Goal: Information Seeking & Learning: Check status

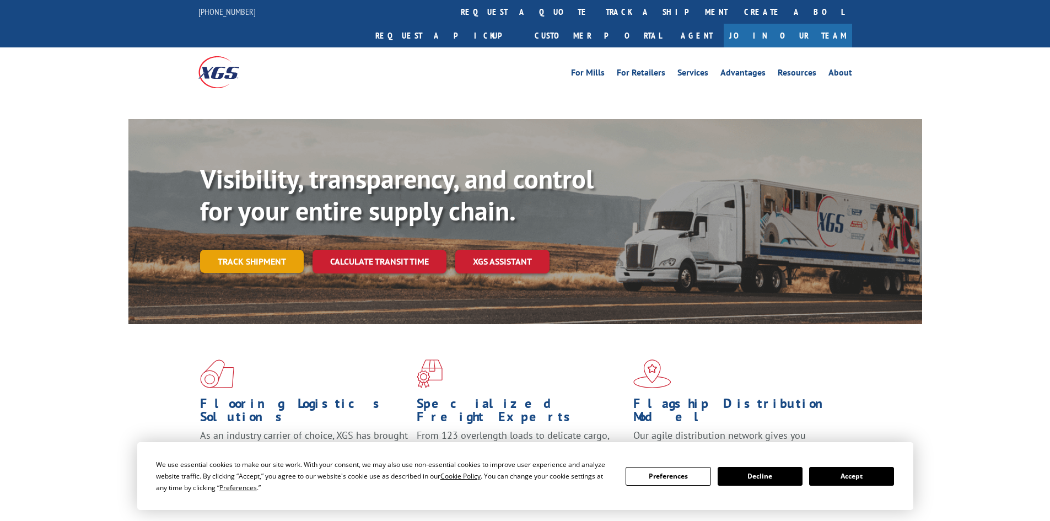
click at [268, 238] on div "Visibility, transparency, and control for your entire supply chain. Track shipm…" at bounding box center [561, 240] width 722 height 154
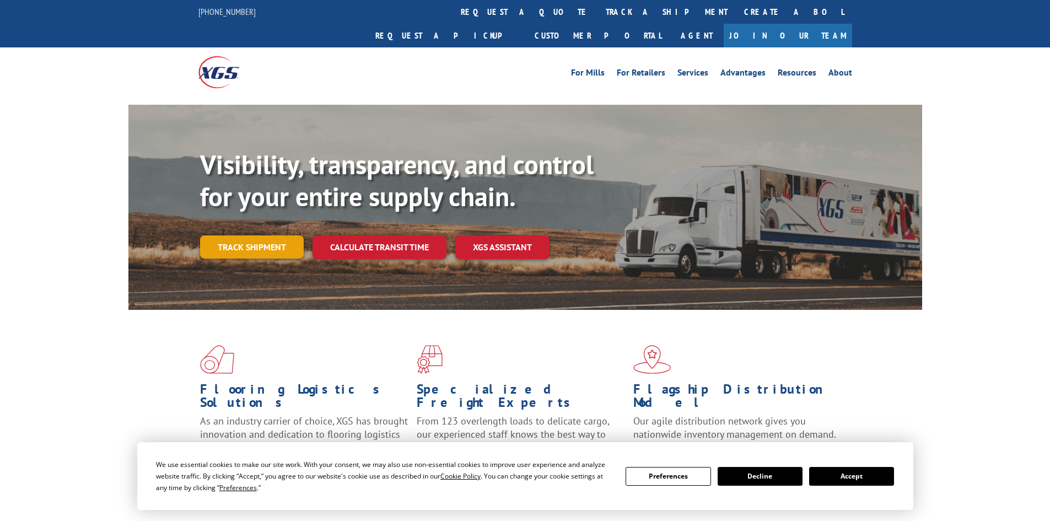
click at [262, 235] on link "Track shipment" at bounding box center [252, 246] width 104 height 23
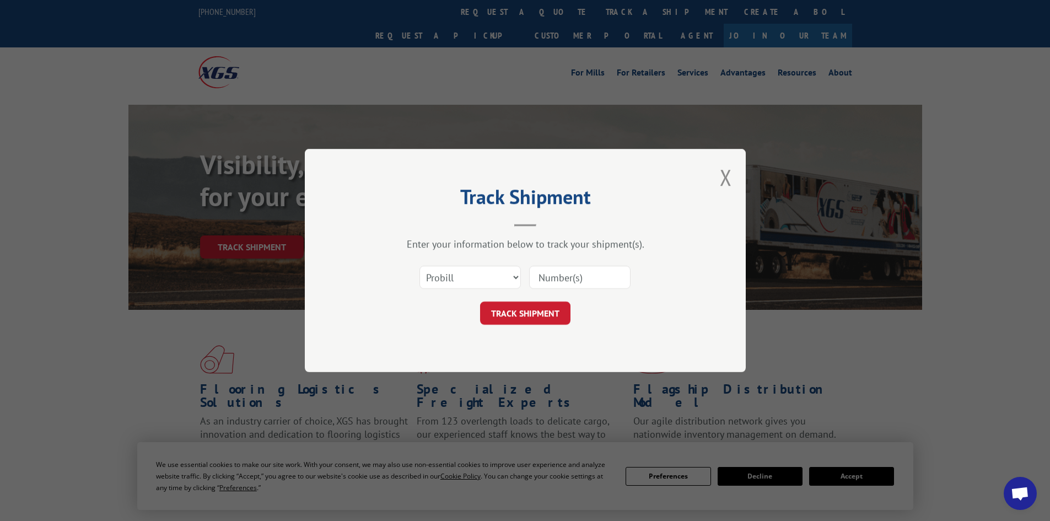
click at [564, 278] on input at bounding box center [579, 277] width 101 height 23
paste input "17258942"
type input "17258942"
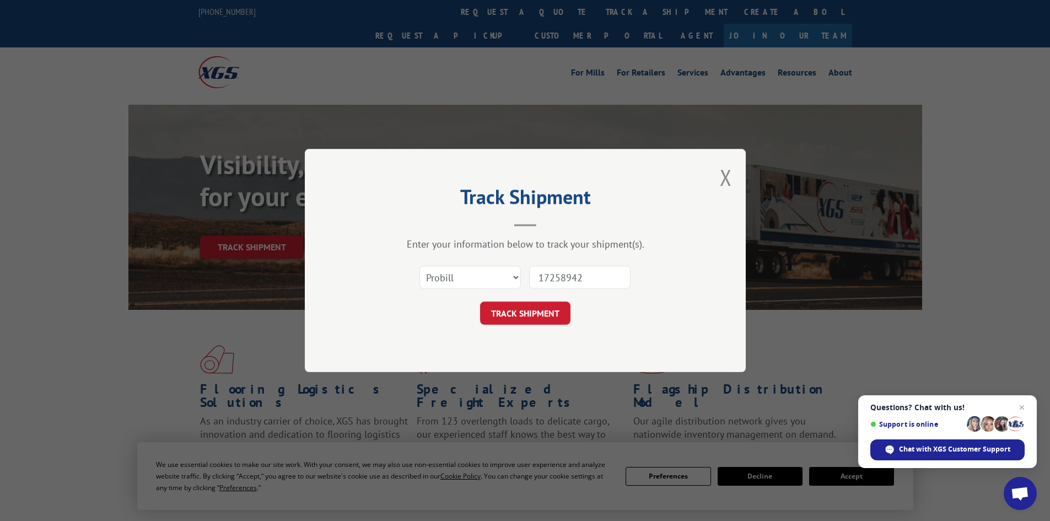
click button "TRACK SHIPMENT" at bounding box center [525, 312] width 90 height 23
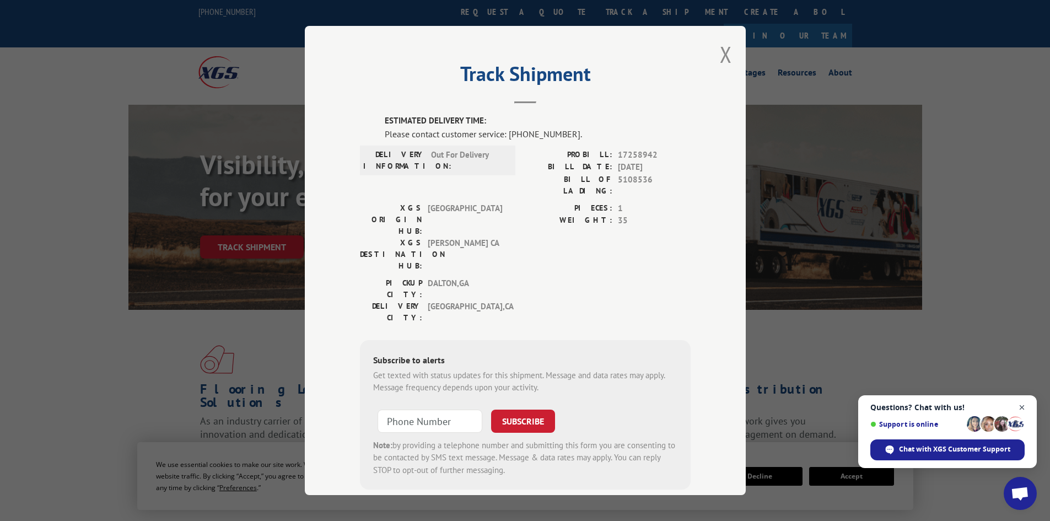
click at [1025, 403] on span "Close chat" at bounding box center [1022, 408] width 14 height 14
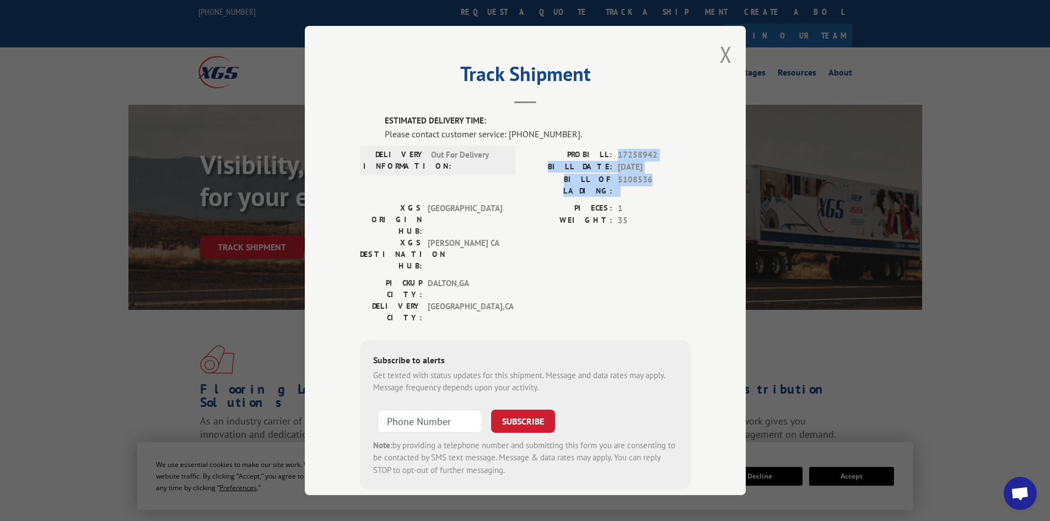
drag, startPoint x: 613, startPoint y: 153, endPoint x: 650, endPoint y: 181, distance: 46.4
click at [650, 181] on div "PROBILL: 17258942 BILL DATE: [DATE] BILL OF LADING: 5108536" at bounding box center [607, 173] width 165 height 48
click at [650, 181] on span "5108536" at bounding box center [654, 185] width 73 height 23
